Goal: Find specific page/section: Find specific page/section

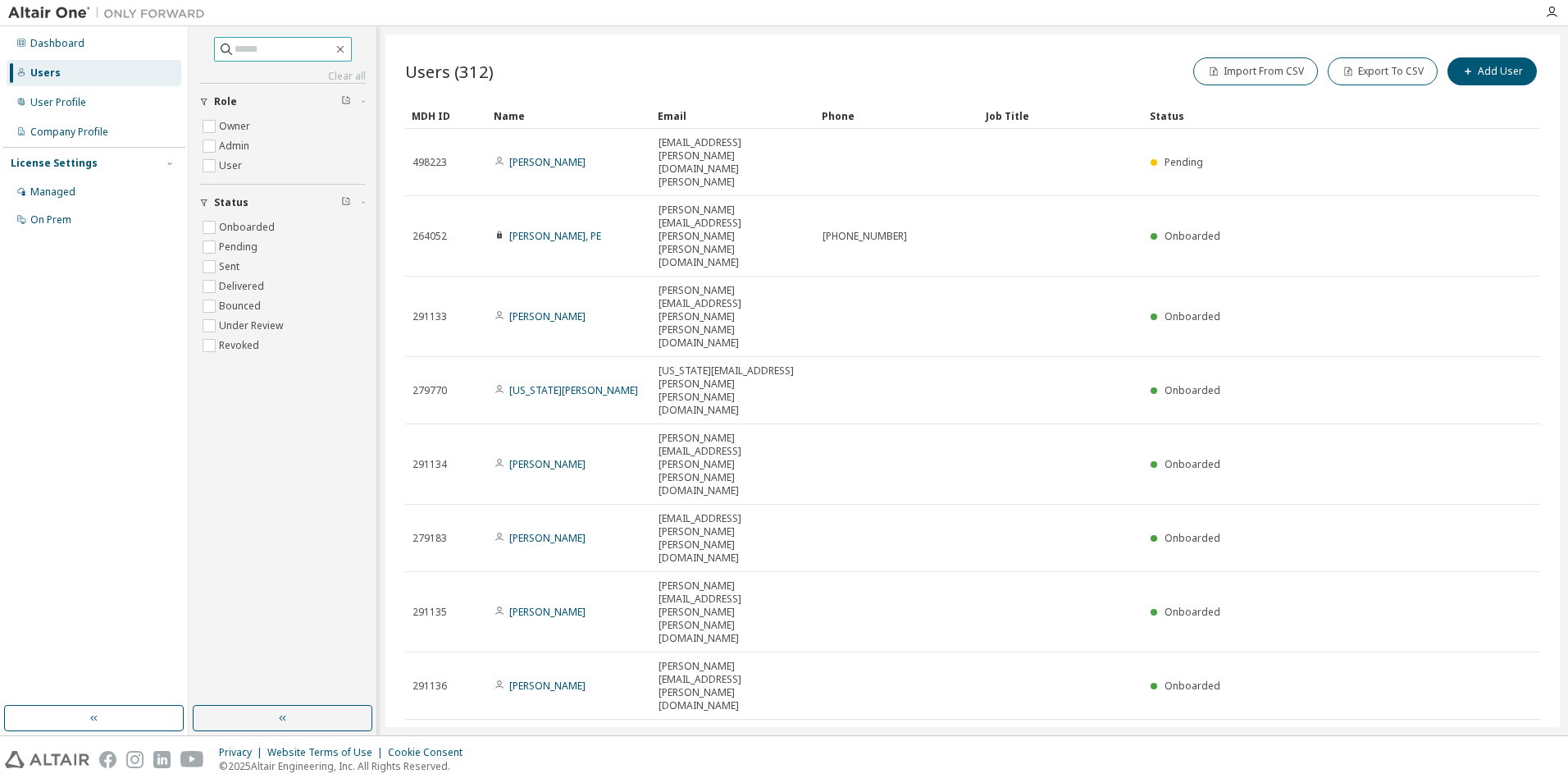
click at [305, 54] on input "text" at bounding box center [284, 49] width 98 height 17
paste input "**********"
type input "**********"
